Goal: Information Seeking & Learning: Learn about a topic

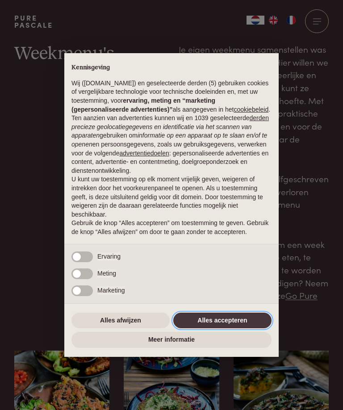
click at [216, 323] on button "Alles accepteren" at bounding box center [222, 320] width 98 height 16
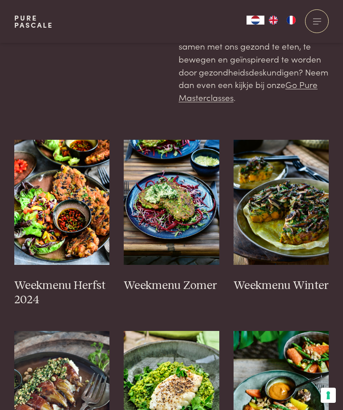
scroll to position [208, 0]
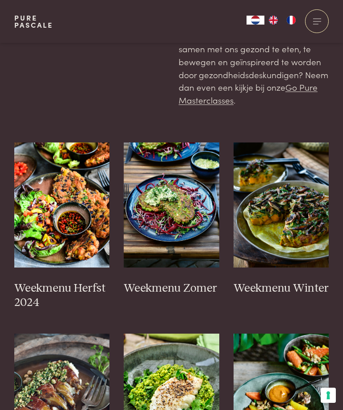
click at [177, 200] on img at bounding box center [171, 204] width 95 height 125
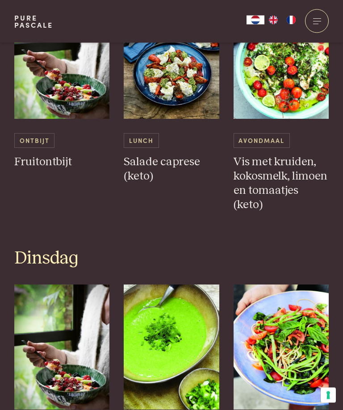
scroll to position [491, 0]
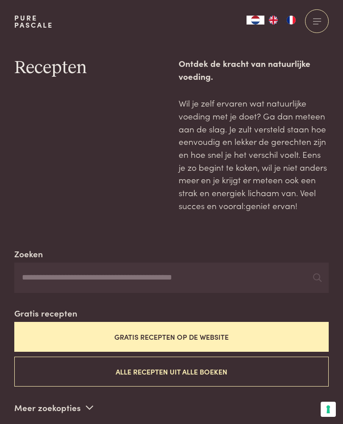
click at [137, 333] on button "Gratis recepten op de website" at bounding box center [171, 337] width 314 height 30
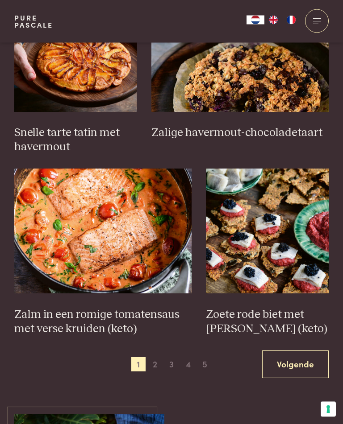
scroll to position [1183, 0]
click at [119, 241] on img at bounding box center [103, 231] width 178 height 125
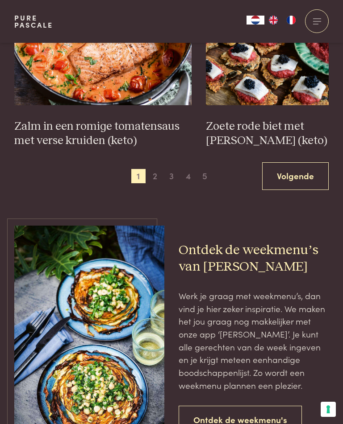
scroll to position [1425, 0]
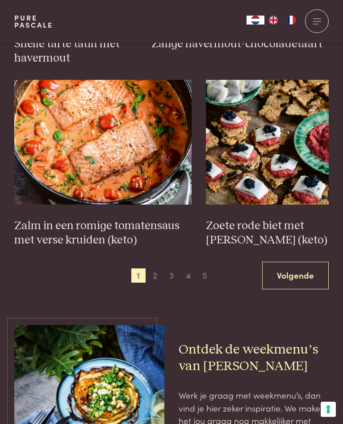
click at [157, 269] on span "2" at bounding box center [155, 276] width 14 height 14
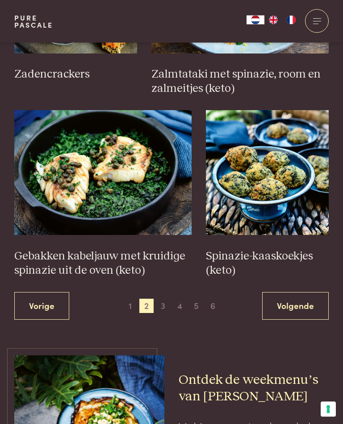
scroll to position [1242, 0]
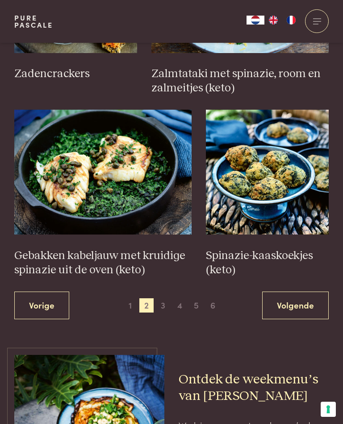
click at [166, 298] on span "3" at bounding box center [163, 305] width 14 height 14
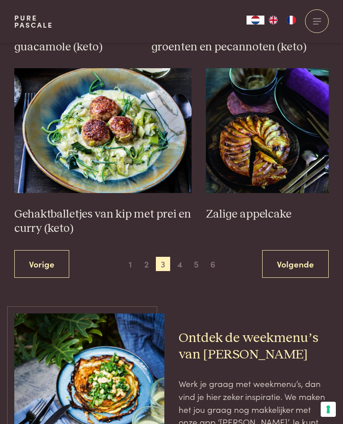
scroll to position [1357, 0]
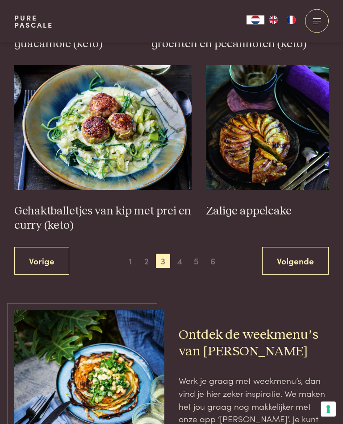
click at [182, 254] on span "4" at bounding box center [180, 261] width 14 height 14
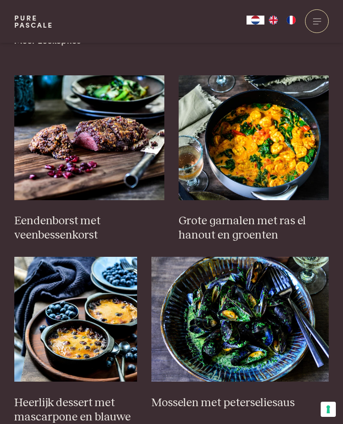
scroll to position [367, 0]
